Goal: Task Accomplishment & Management: Use online tool/utility

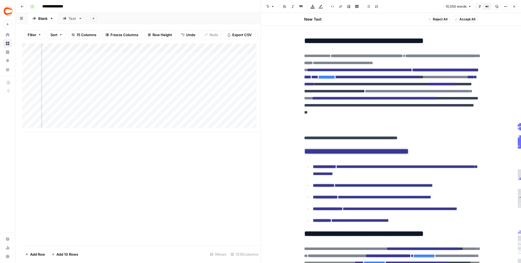
scroll to position [6510, 0]
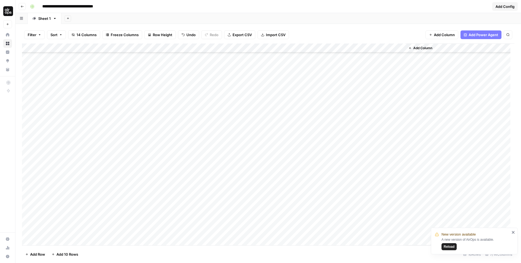
scroll to position [198, 0]
click at [232, 217] on div "Add Column" at bounding box center [268, 144] width 493 height 202
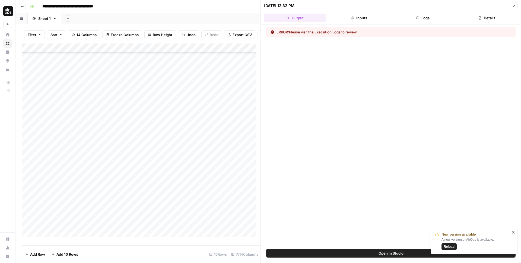
click at [407, 21] on button "Logs" at bounding box center [423, 18] width 62 height 9
